Goal: Navigation & Orientation: Find specific page/section

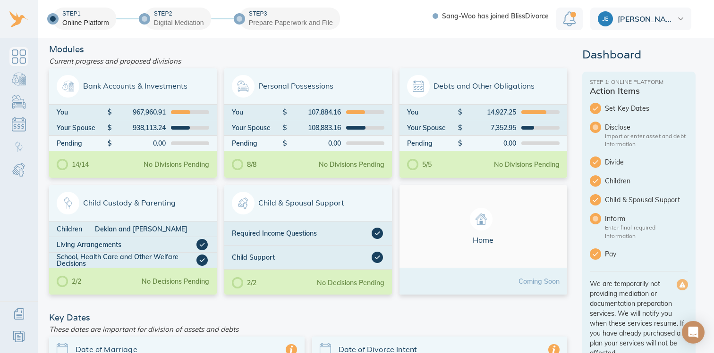
click at [12, 58] on link "Dashboard" at bounding box center [18, 56] width 19 height 19
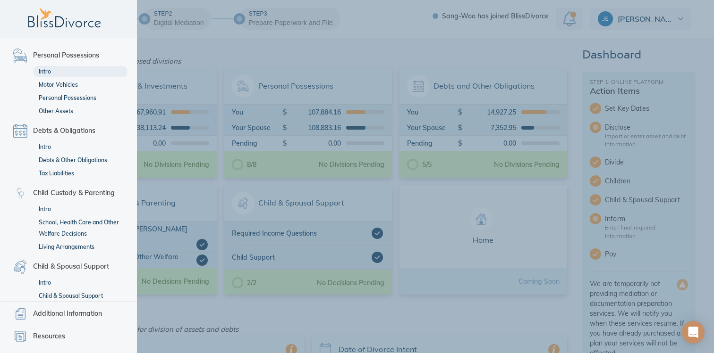
scroll to position [101, 0]
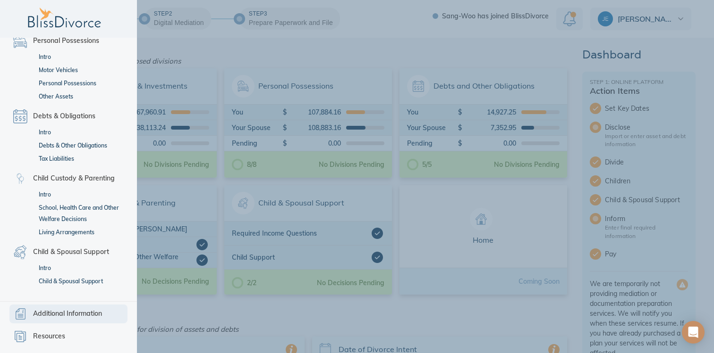
click at [53, 310] on span "Additional Information" at bounding box center [67, 314] width 69 height 11
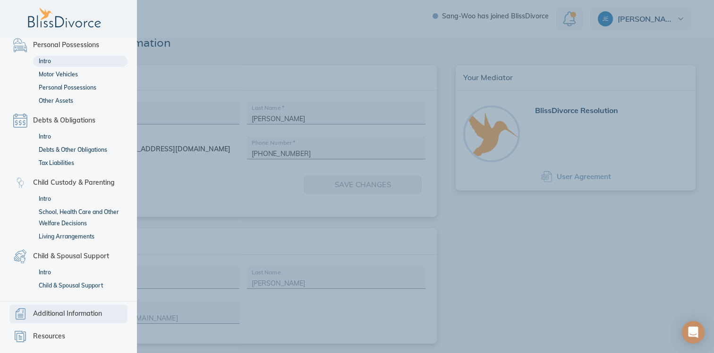
scroll to position [101, 0]
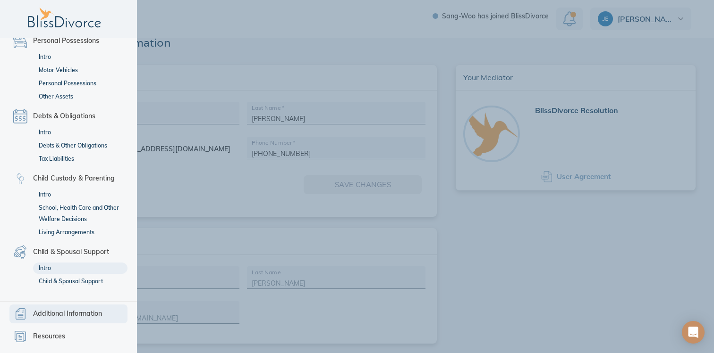
click at [44, 266] on link "Intro" at bounding box center [80, 268] width 94 height 11
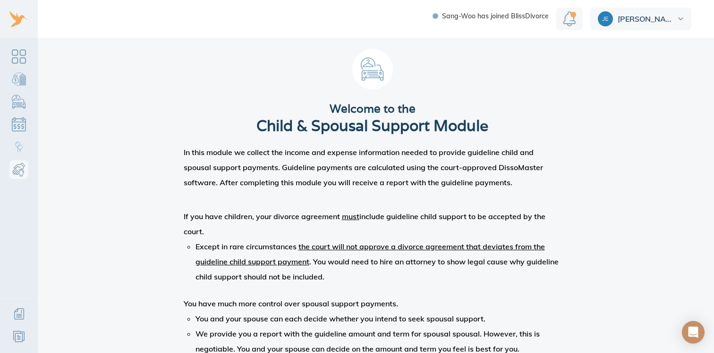
scroll to position [137, 0]
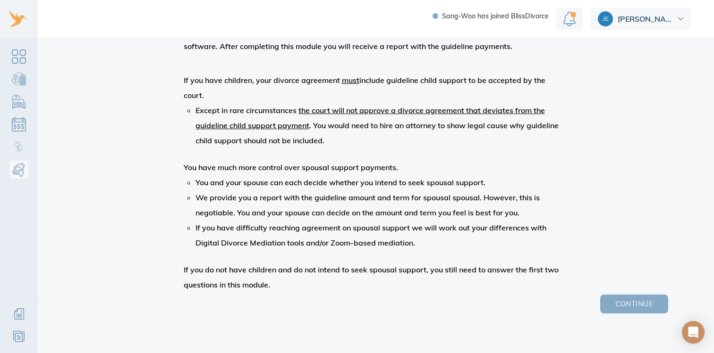
click at [617, 306] on span "Continue" at bounding box center [634, 304] width 38 height 12
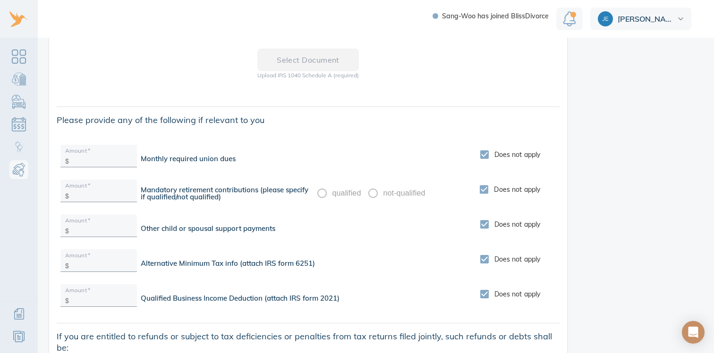
scroll to position [1485, 0]
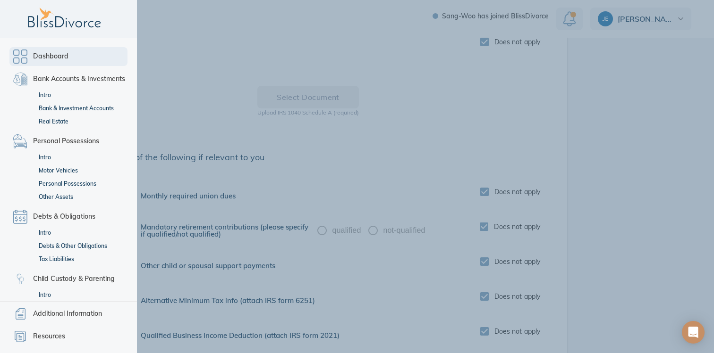
click at [17, 56] on link "Dashboard" at bounding box center [68, 56] width 118 height 19
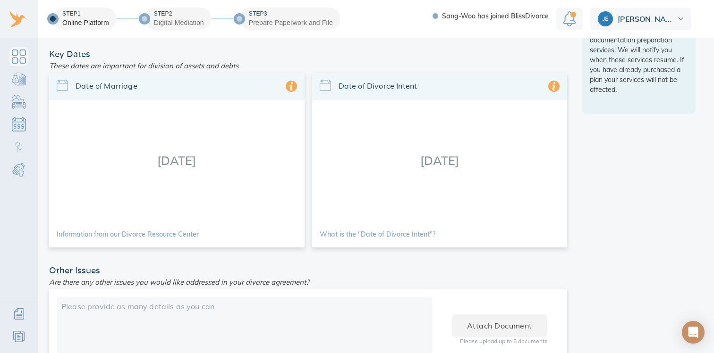
scroll to position [266, 0]
